Goal: Transaction & Acquisition: Download file/media

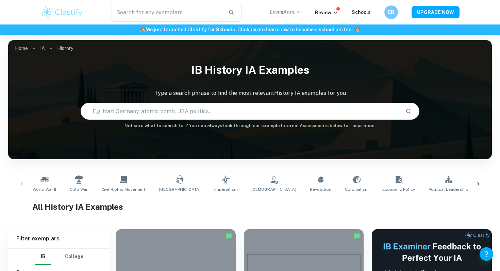
click at [284, 9] on p "Exemplars" at bounding box center [286, 11] width 32 height 7
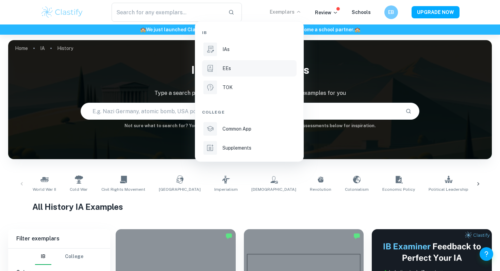
click at [243, 65] on div "EEs" at bounding box center [259, 68] width 73 height 7
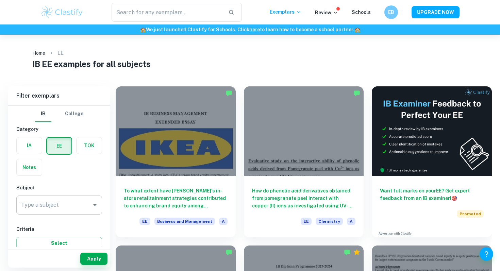
click at [43, 213] on div "Type a subject" at bounding box center [59, 205] width 86 height 19
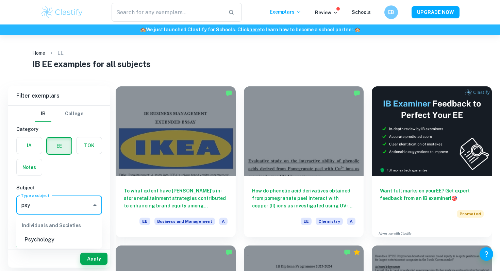
click at [55, 235] on li "Psychology" at bounding box center [59, 240] width 86 height 12
type input "Psychology"
click at [94, 265] on div "Apply" at bounding box center [59, 259] width 102 height 18
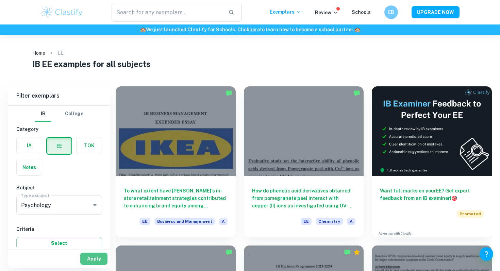
click at [94, 261] on button "Apply" at bounding box center [93, 259] width 27 height 12
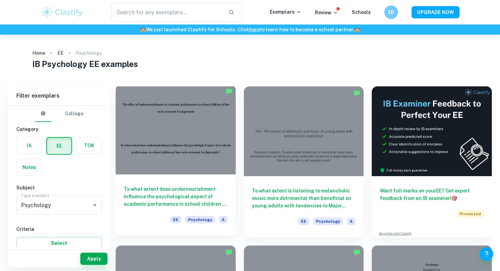
click at [178, 146] on div at bounding box center [176, 130] width 120 height 90
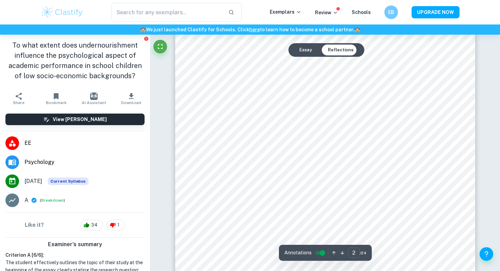
scroll to position [110, 0]
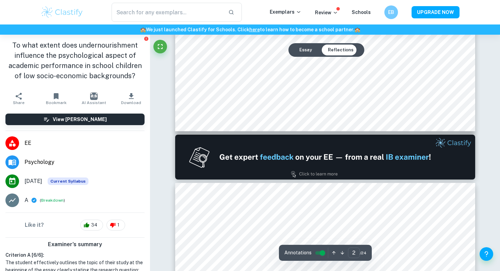
type input "1"
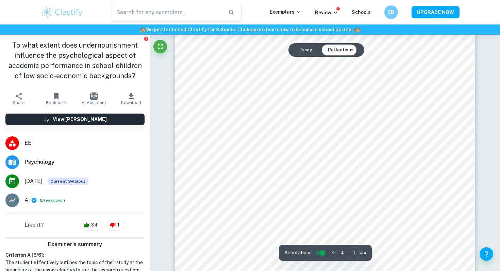
scroll to position [0, 0]
click at [130, 100] on span "Download" at bounding box center [131, 102] width 20 height 5
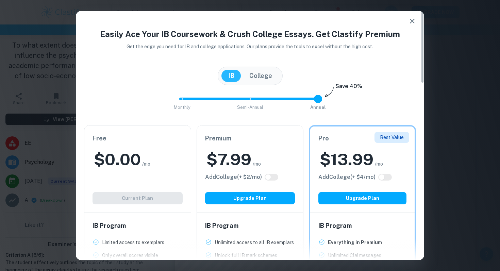
click at [411, 21] on icon "button" at bounding box center [412, 21] width 8 height 8
